Goal: Transaction & Acquisition: Purchase product/service

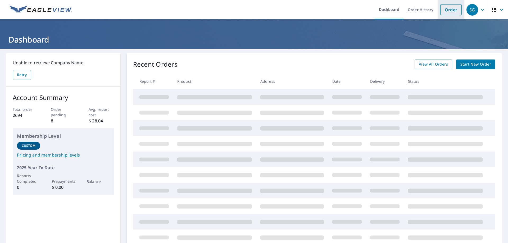
click at [450, 8] on link "Order" at bounding box center [450, 9] width 21 height 11
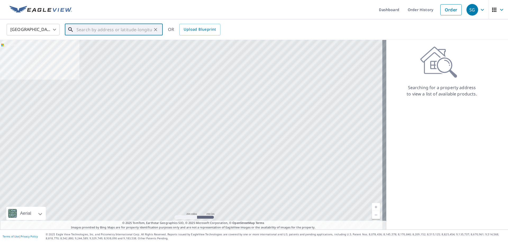
click at [104, 26] on input "text" at bounding box center [113, 29] width 75 height 15
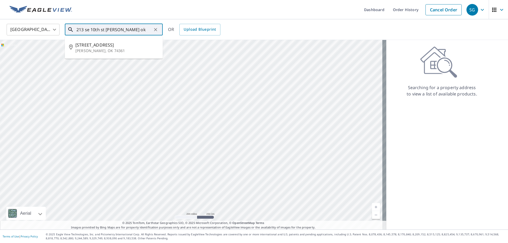
type input "213 se 10th st [PERSON_NAME] ok"
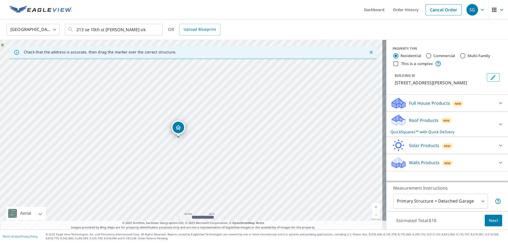
click at [437, 115] on div "Roof Products New QuickSquares™ with Quick Delivery" at bounding box center [442, 124] width 104 height 21
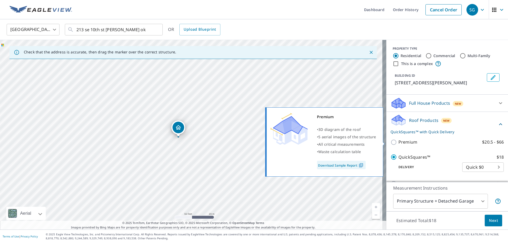
click at [390, 141] on input "Premium $20.5 - $66" at bounding box center [394, 142] width 8 height 6
checkbox input "true"
checkbox input "false"
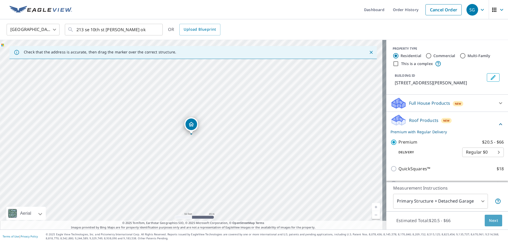
click at [489, 220] on span "Next" at bounding box center [493, 220] width 9 height 7
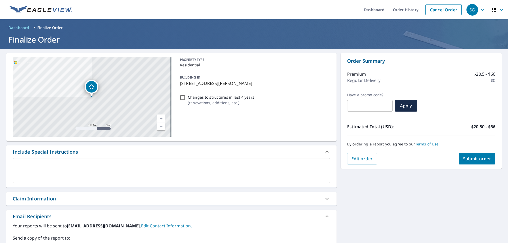
click at [218, 224] on label "Your reports will be sent to [EMAIL_ADDRESS][DOMAIN_NAME]. Edit Contact Informa…" at bounding box center [171, 226] width 317 height 6
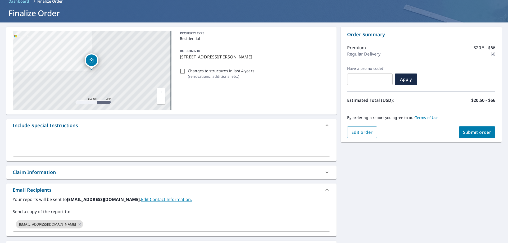
scroll to position [53, 0]
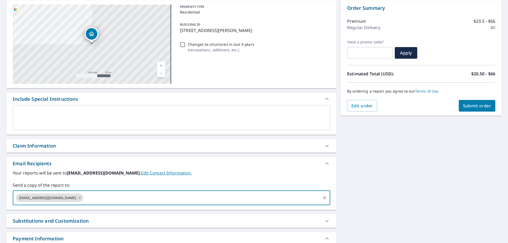
drag, startPoint x: 75, startPoint y: 198, endPoint x: 0, endPoint y: 198, distance: 75.1
click at [0, 198] on div "[STREET_ADDRESS][PERSON_NAME] A standard road map Aerial A detailed look from a…" at bounding box center [254, 133] width 508 height 274
click at [75, 195] on span "[EMAIL_ADDRESS][DOMAIN_NAME]" at bounding box center [47, 197] width 63 height 5
click at [78, 196] on icon at bounding box center [79, 198] width 4 height 6
click at [55, 197] on input "text" at bounding box center [167, 198] width 305 height 10
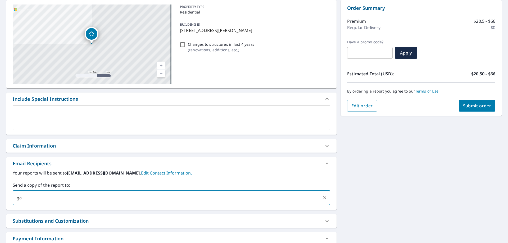
type input "g"
click at [94, 200] on input "text" at bounding box center [167, 198] width 305 height 10
paste input "[PERSON_NAME] <[EMAIL_ADDRESS][DOMAIN_NAME]>"
drag, startPoint x: 29, startPoint y: 197, endPoint x: 0, endPoint y: 197, distance: 29.4
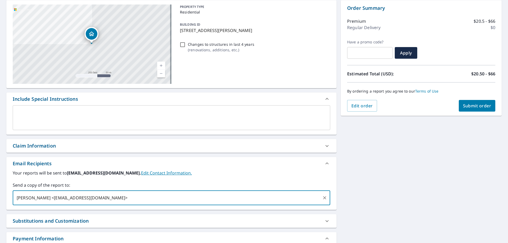
click at [0, 197] on div "[STREET_ADDRESS][PERSON_NAME] A standard road map Aerial A detailed look from a…" at bounding box center [254, 133] width 508 height 274
click at [89, 200] on input "[EMAIL_ADDRESS][DOMAIN_NAME]>" at bounding box center [167, 198] width 305 height 10
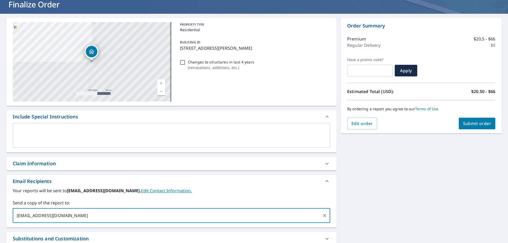
scroll to position [26, 0]
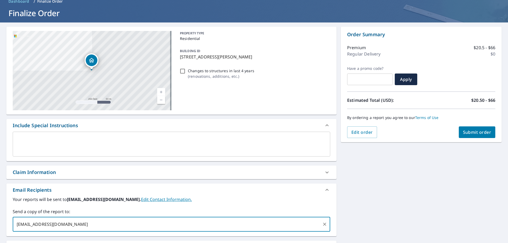
type input "[EMAIL_ADDRESS][DOMAIN_NAME]"
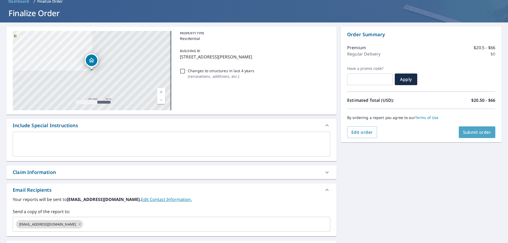
click at [476, 131] on span "Submit order" at bounding box center [477, 132] width 28 height 6
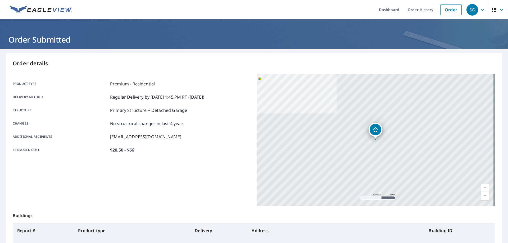
click at [479, 8] on icon "button" at bounding box center [482, 10] width 6 height 6
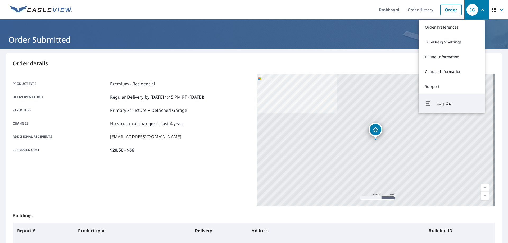
click at [438, 104] on span "Log Out" at bounding box center [457, 103] width 42 height 6
